Goal: Transaction & Acquisition: Purchase product/service

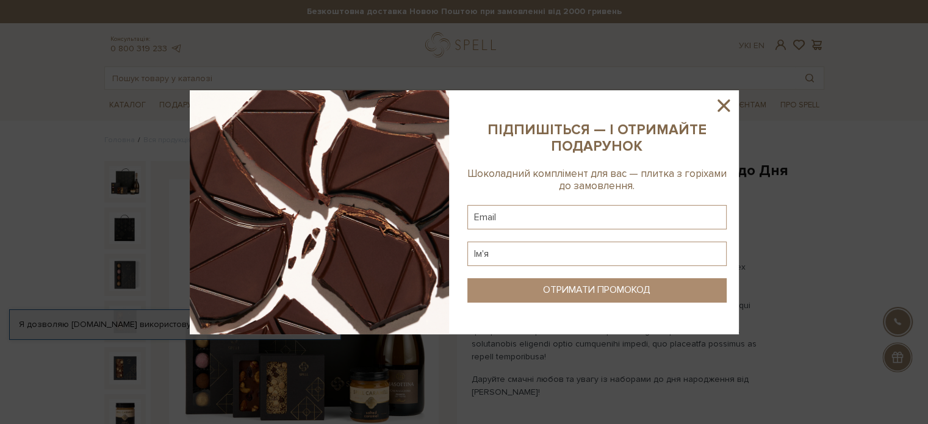
click at [723, 104] on icon at bounding box center [723, 105] width 12 height 12
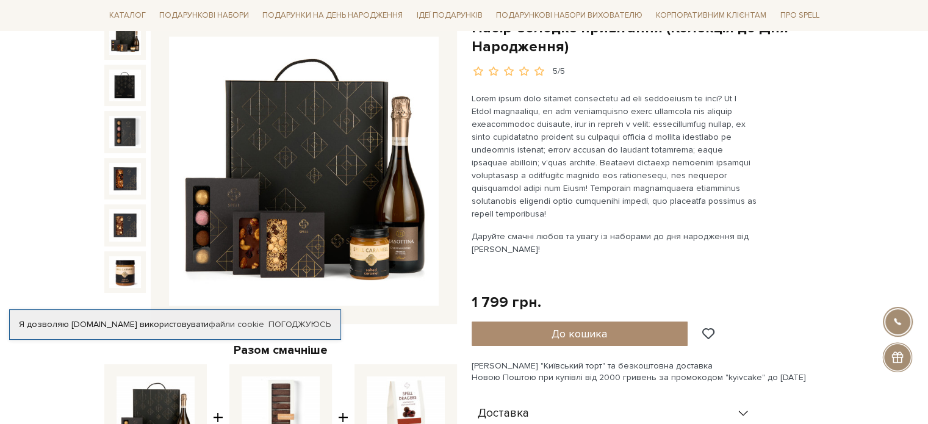
scroll to position [122, 0]
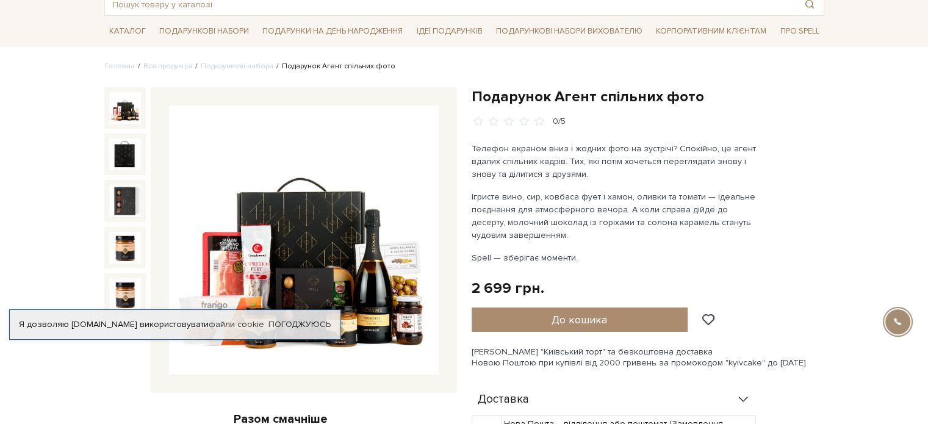
scroll to position [61, 0]
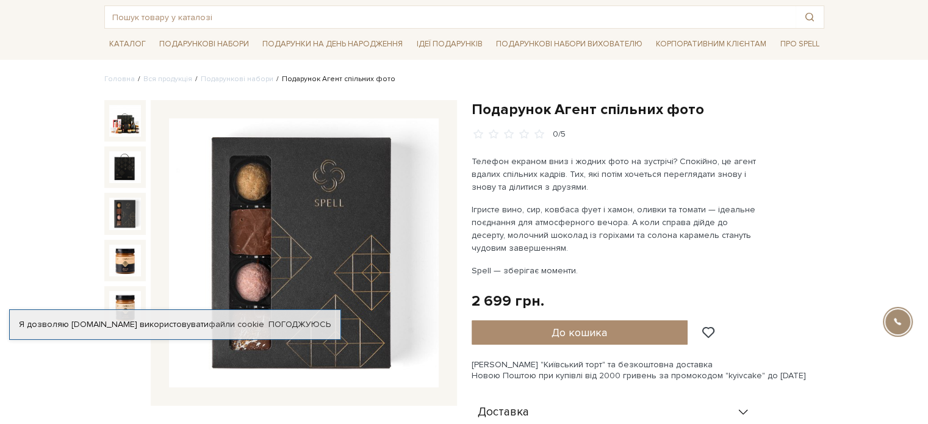
click at [126, 210] on img at bounding box center [125, 214] width 32 height 32
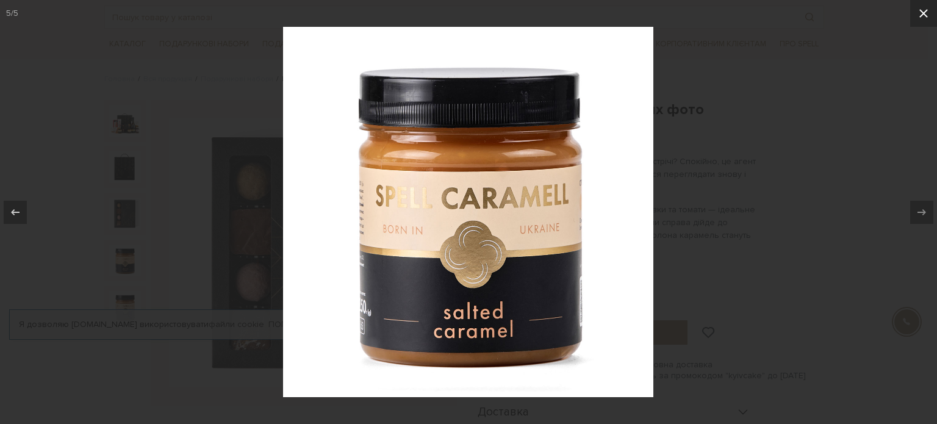
click at [916, 19] on icon at bounding box center [923, 13] width 15 height 15
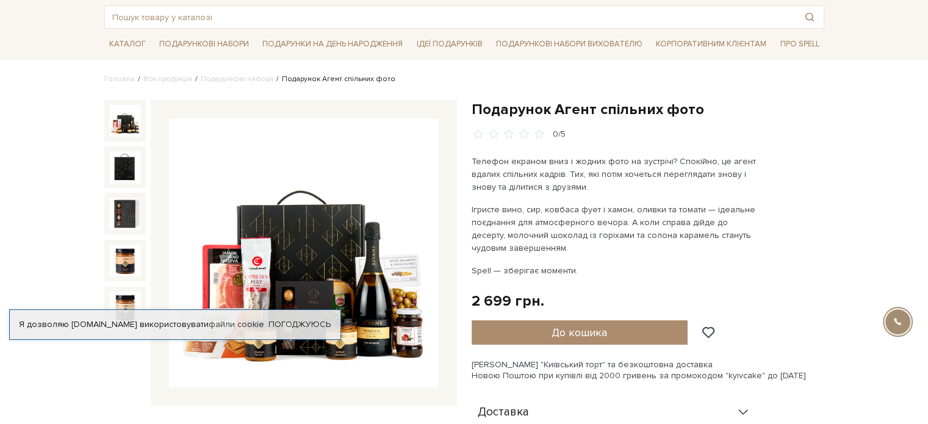
click at [122, 127] on img at bounding box center [125, 121] width 32 height 32
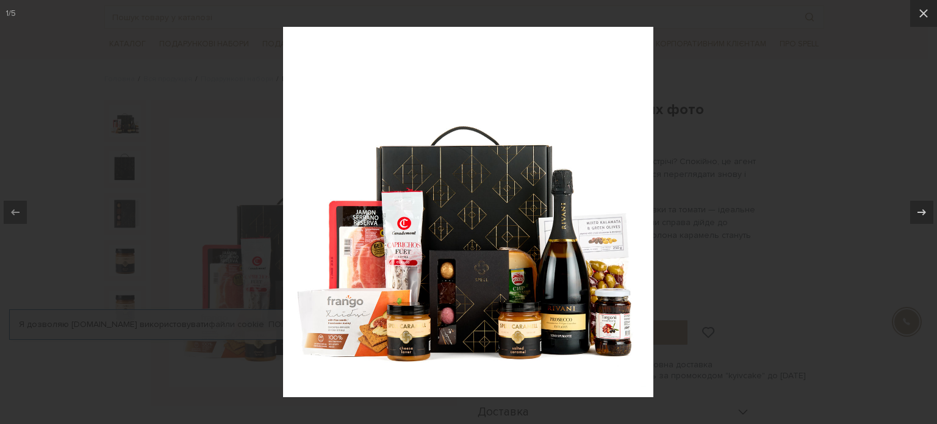
click at [909, 124] on div at bounding box center [468, 212] width 937 height 424
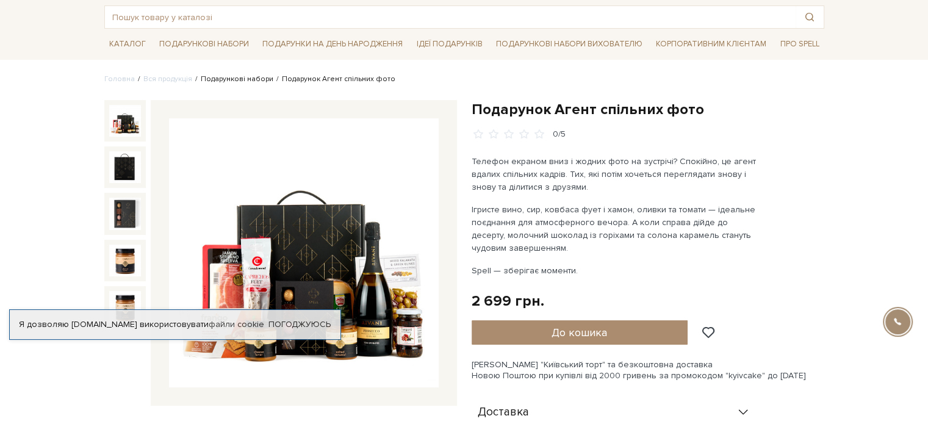
click at [237, 78] on link "Подарункові набори" at bounding box center [237, 78] width 73 height 9
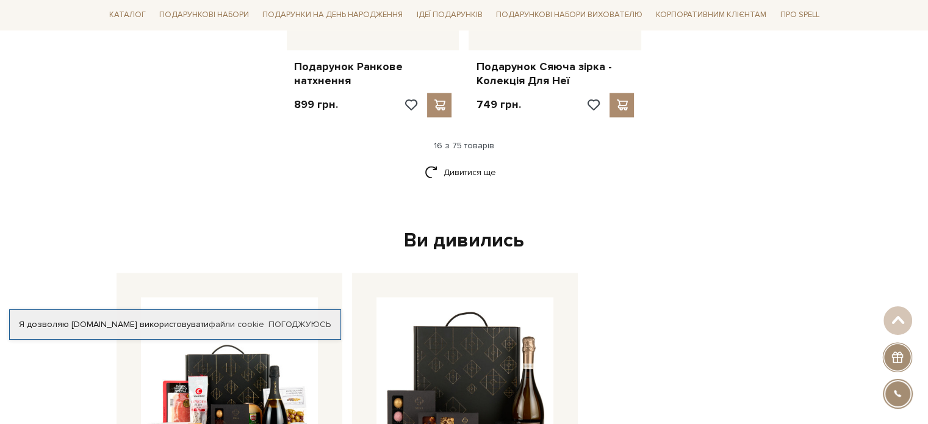
scroll to position [1647, 0]
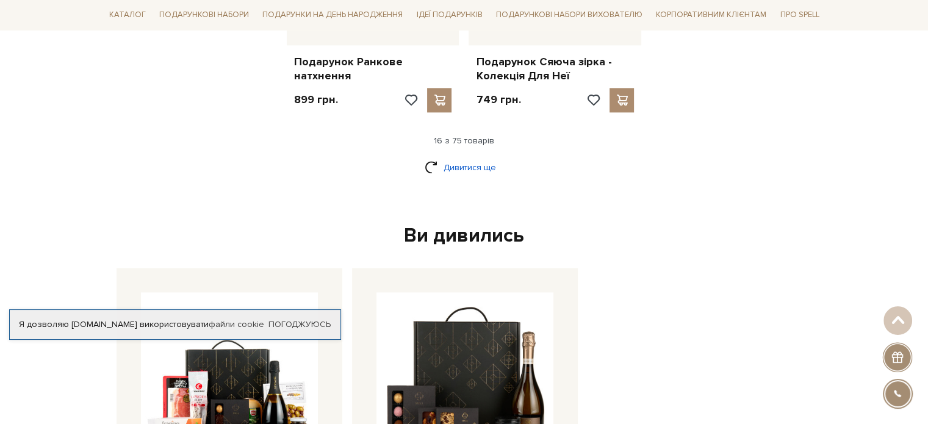
click at [463, 158] on link "Дивитися ще" at bounding box center [463, 167] width 79 height 21
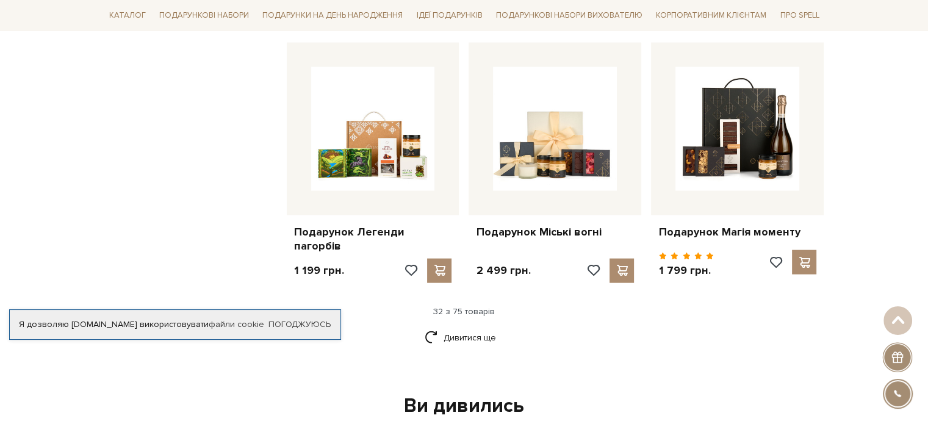
scroll to position [2988, 0]
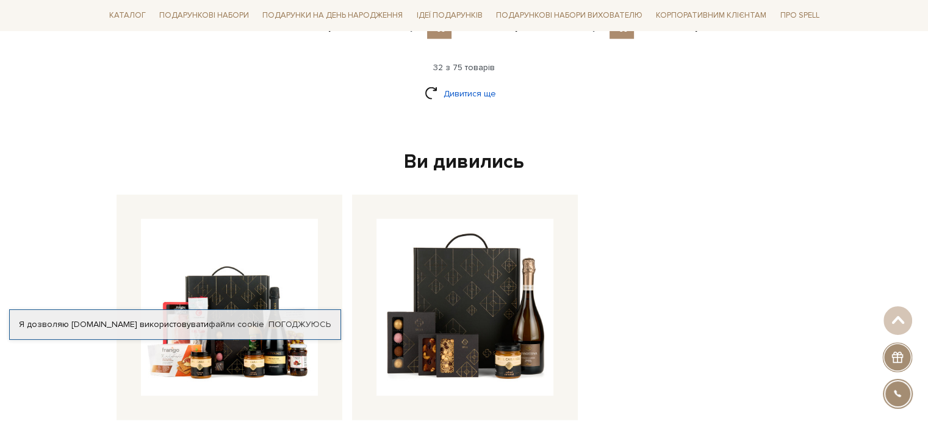
click at [481, 97] on link "Дивитися ще" at bounding box center [463, 93] width 79 height 21
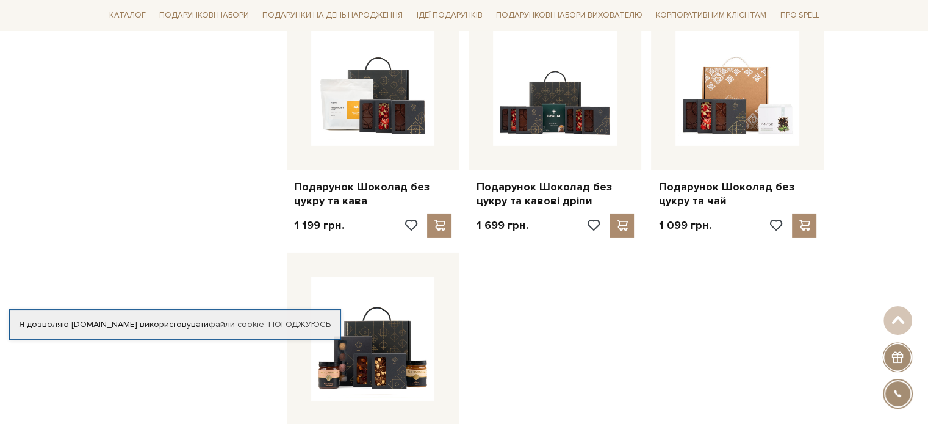
scroll to position [4208, 0]
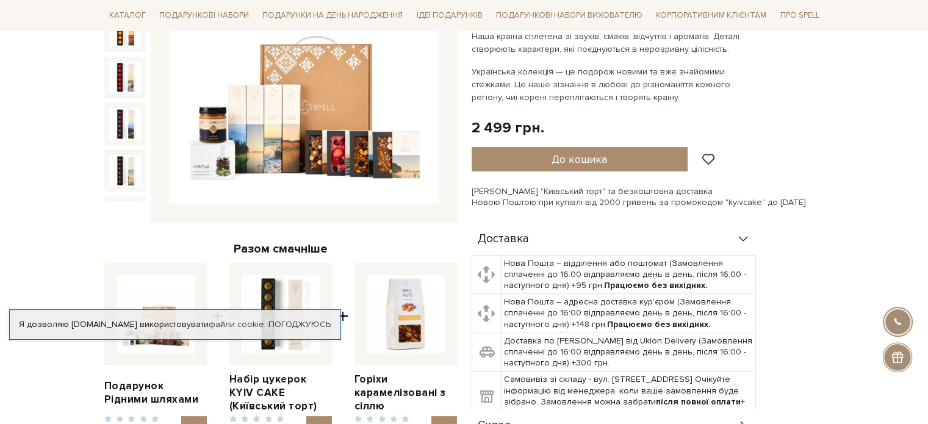
click at [318, 138] on img at bounding box center [304, 70] width 270 height 270
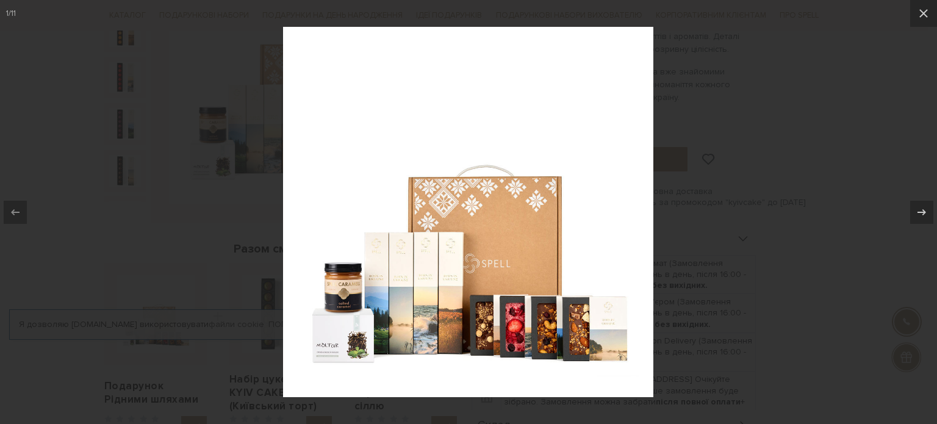
click at [864, 152] on div at bounding box center [468, 212] width 937 height 424
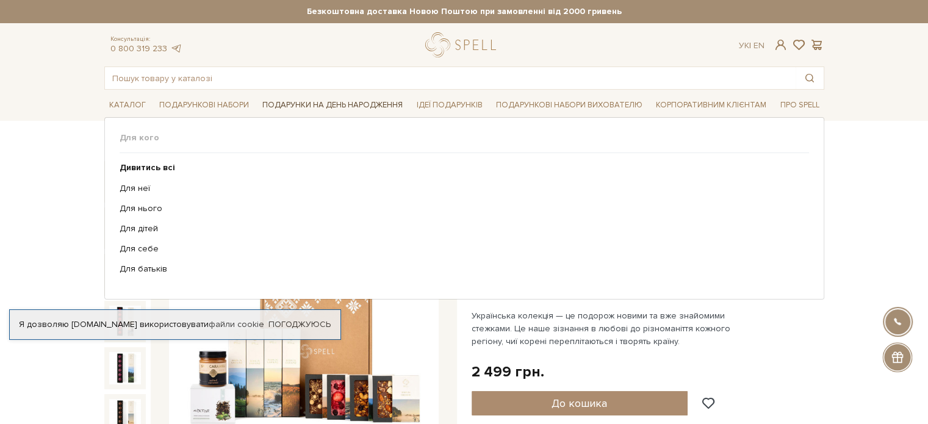
click at [370, 102] on link "Подарунки на День народження" at bounding box center [332, 105] width 150 height 19
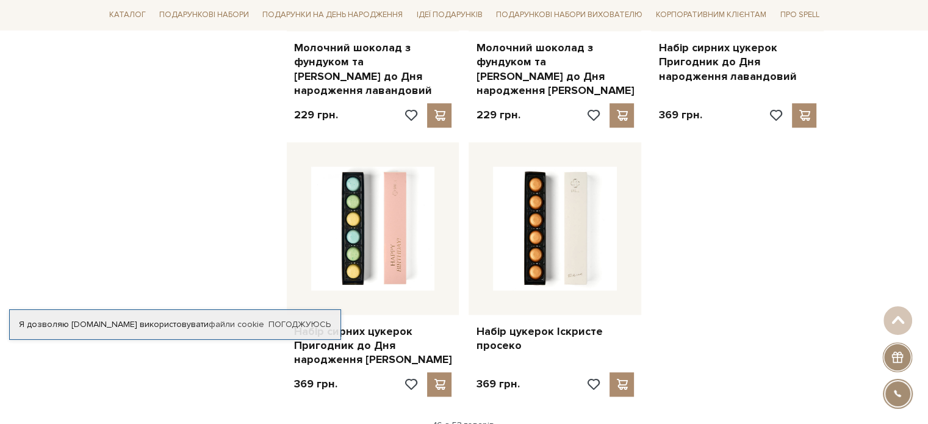
scroll to position [1597, 0]
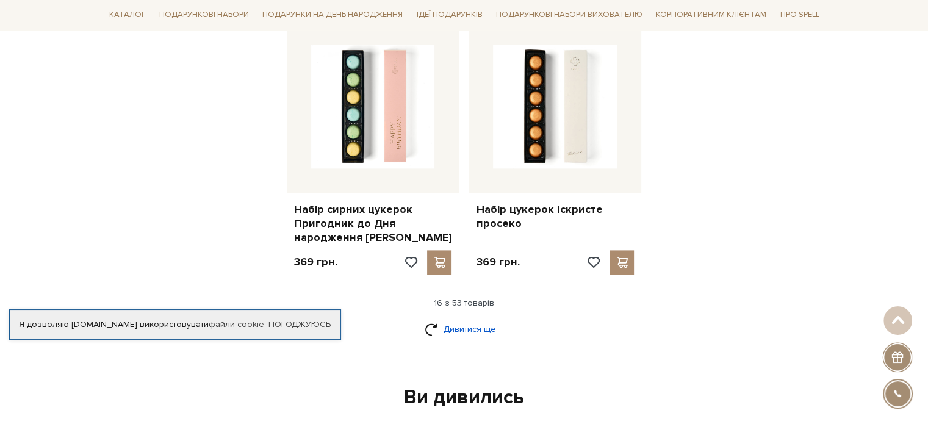
click at [474, 318] on link "Дивитися ще" at bounding box center [463, 328] width 79 height 21
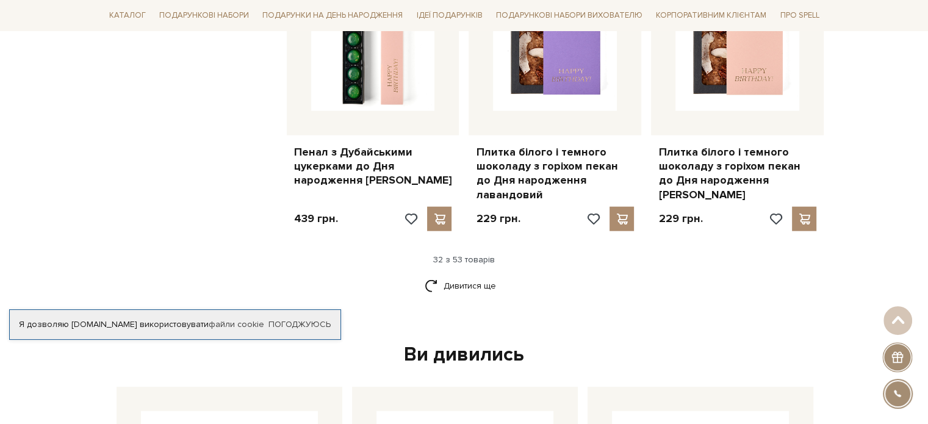
scroll to position [3182, 0]
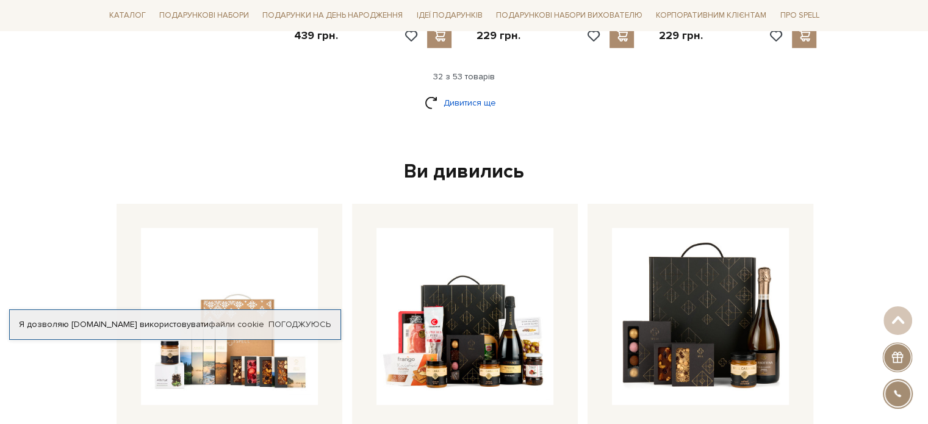
click at [468, 92] on link "Дивитися ще" at bounding box center [463, 102] width 79 height 21
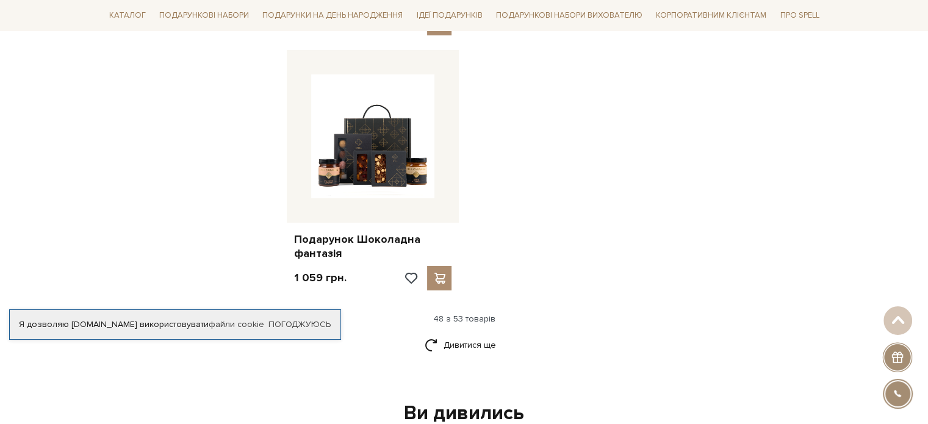
scroll to position [4524, 0]
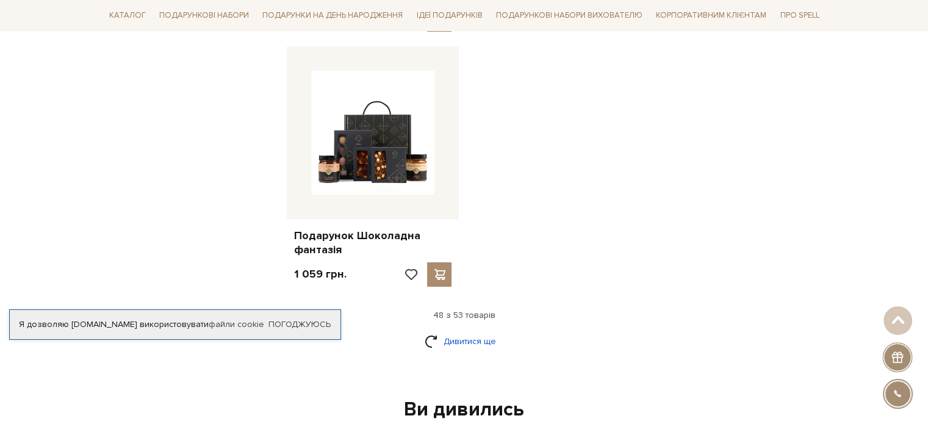
click at [469, 331] on link "Дивитися ще" at bounding box center [463, 341] width 79 height 21
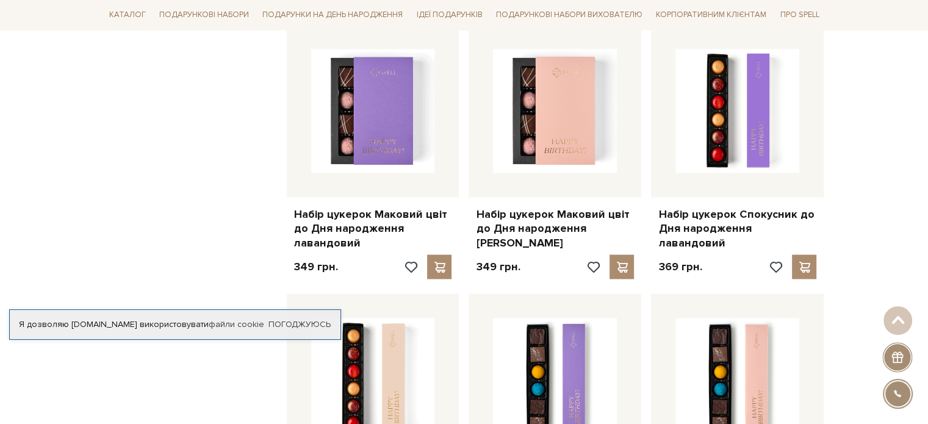
scroll to position [0, 0]
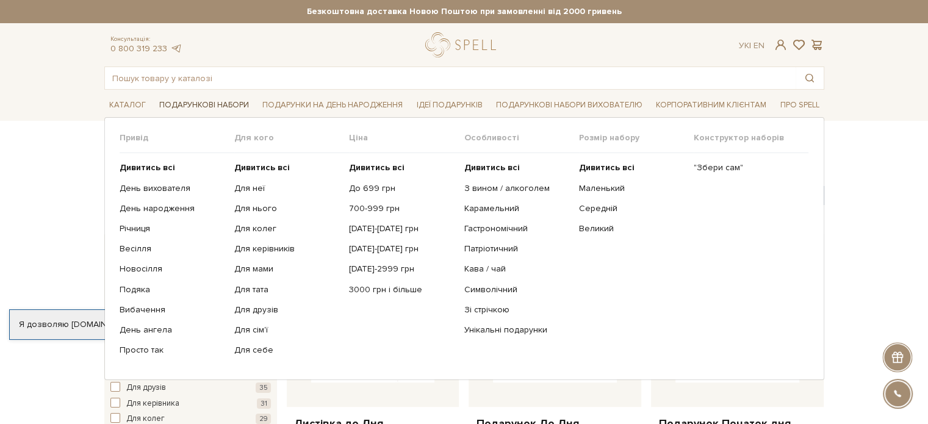
click at [204, 103] on link "Подарункові набори" at bounding box center [203, 105] width 99 height 19
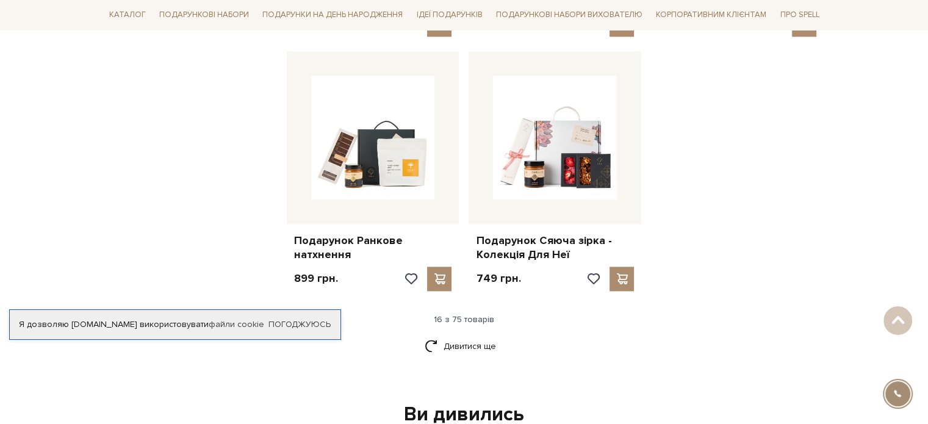
scroll to position [1647, 0]
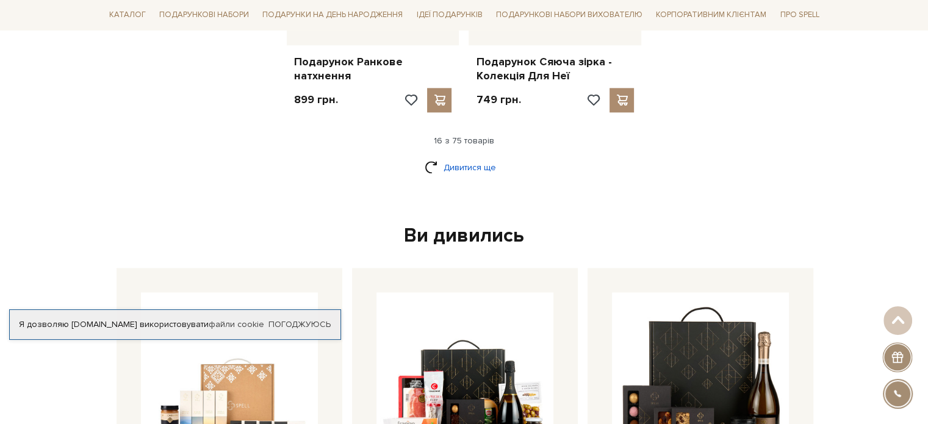
click at [488, 157] on link "Дивитися ще" at bounding box center [463, 167] width 79 height 21
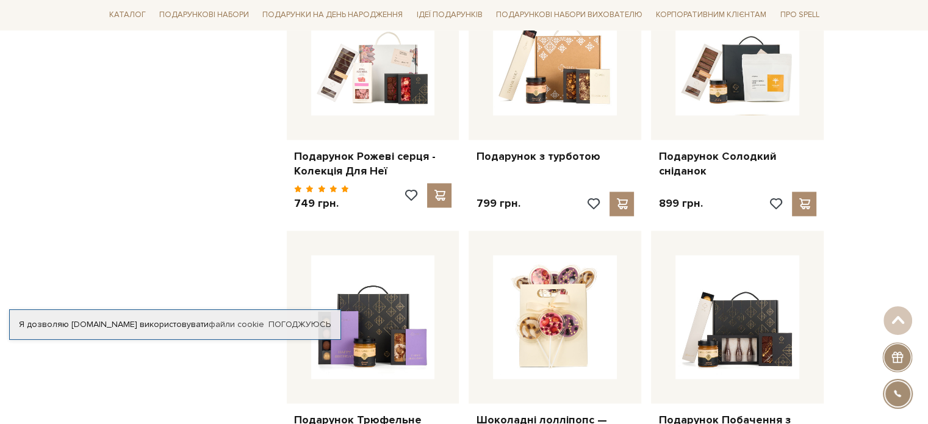
scroll to position [1708, 0]
